Goal: Information Seeking & Learning: Learn about a topic

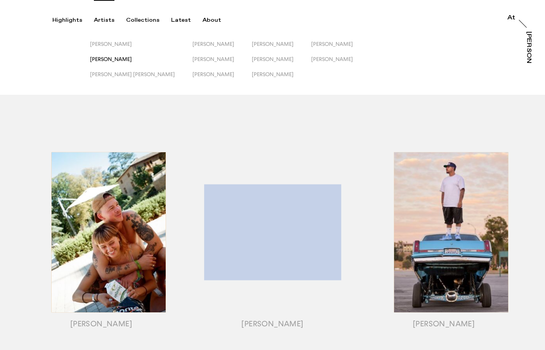
click at [111, 60] on span "[PERSON_NAME]" at bounding box center [111, 59] width 42 height 6
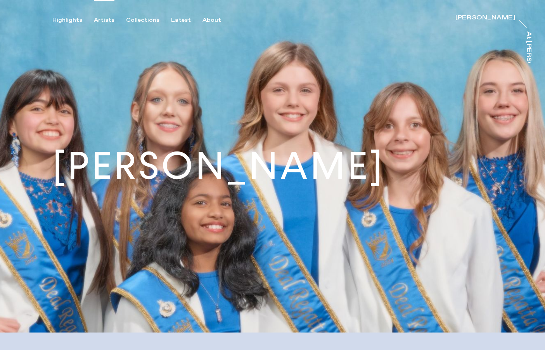
click at [109, 20] on div "Artists" at bounding box center [104, 20] width 21 height 7
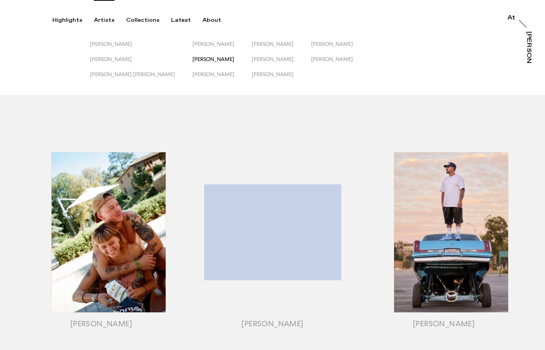
click at [192, 58] on span "[PERSON_NAME]" at bounding box center [213, 59] width 42 height 6
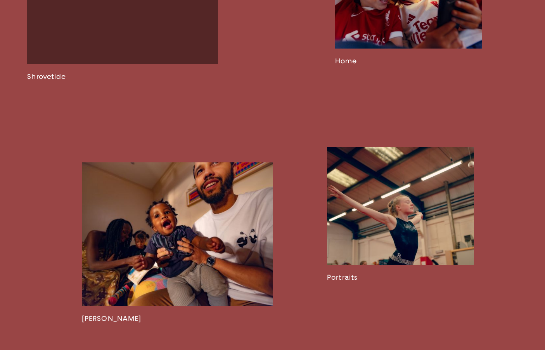
scroll to position [1130, 0]
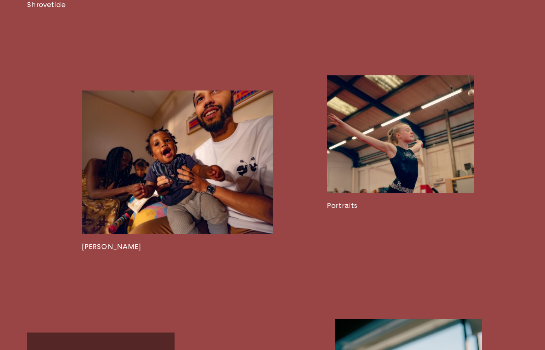
click at [199, 191] on link at bounding box center [177, 170] width 191 height 160
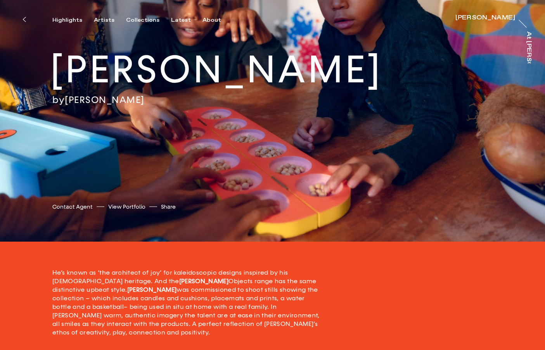
scroll to position [246, 0]
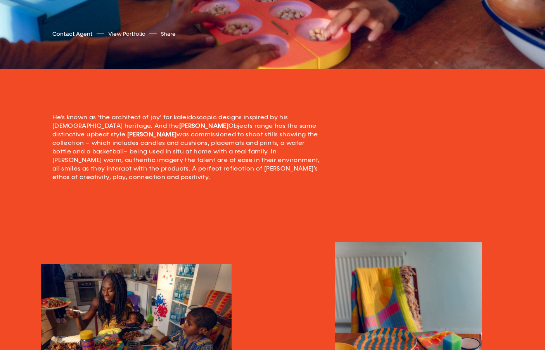
click at [137, 148] on p "He’s known as ‘the architect of joy’ for kaleidoscopic designs inspired by his …" at bounding box center [188, 147] width 272 height 68
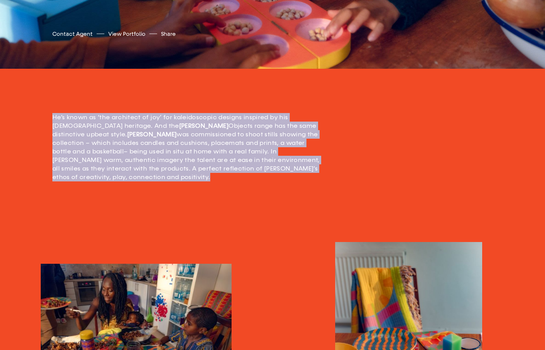
click at [137, 148] on p "He’s known as ‘the architect of joy’ for kaleidoscopic designs inspired by his …" at bounding box center [188, 147] width 272 height 68
